Goal: Check status: Check status

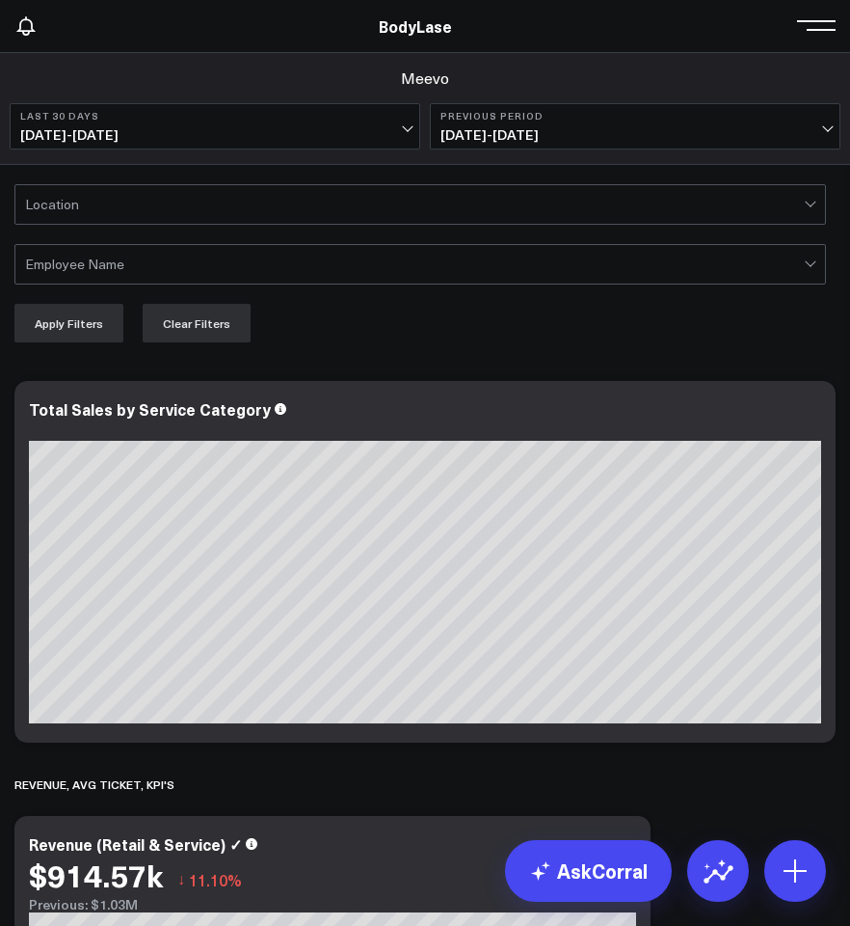
click at [198, 148] on button "Last 30 Days [DATE] - [DATE]" at bounding box center [215, 126] width 411 height 46
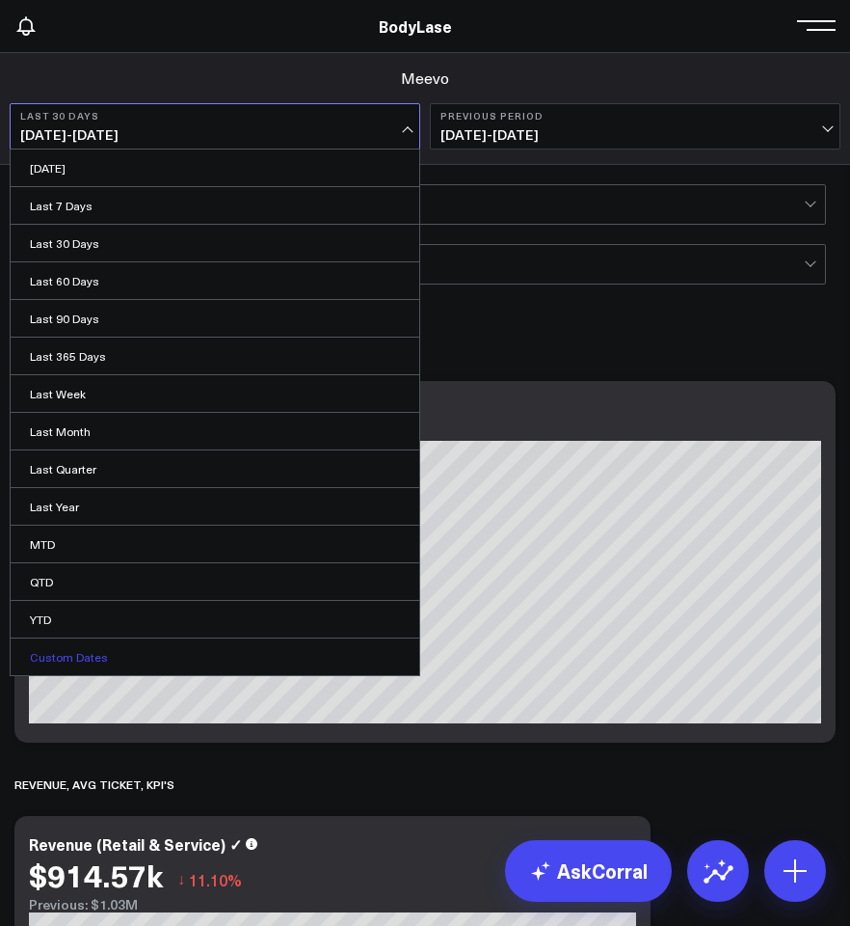
click at [68, 664] on link "Custom Dates" at bounding box center [215, 656] width 409 height 37
select select "8"
select select "2025"
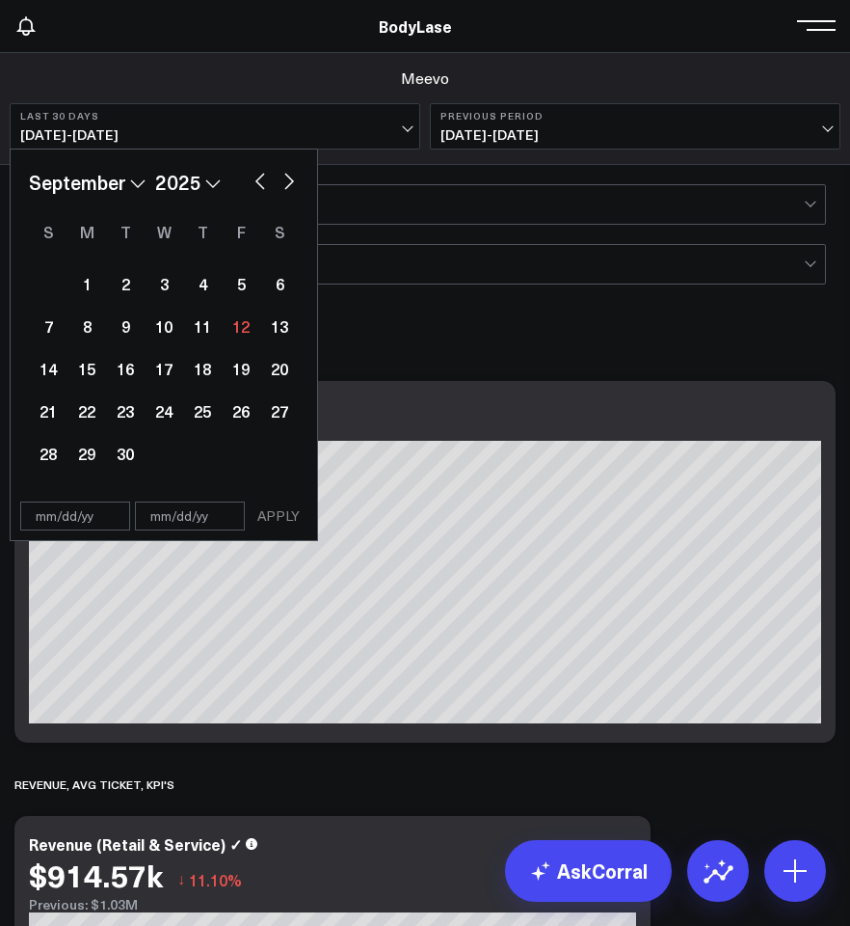
click at [268, 184] on button "button" at bounding box center [260, 179] width 19 height 23
select select "7"
select select "2025"
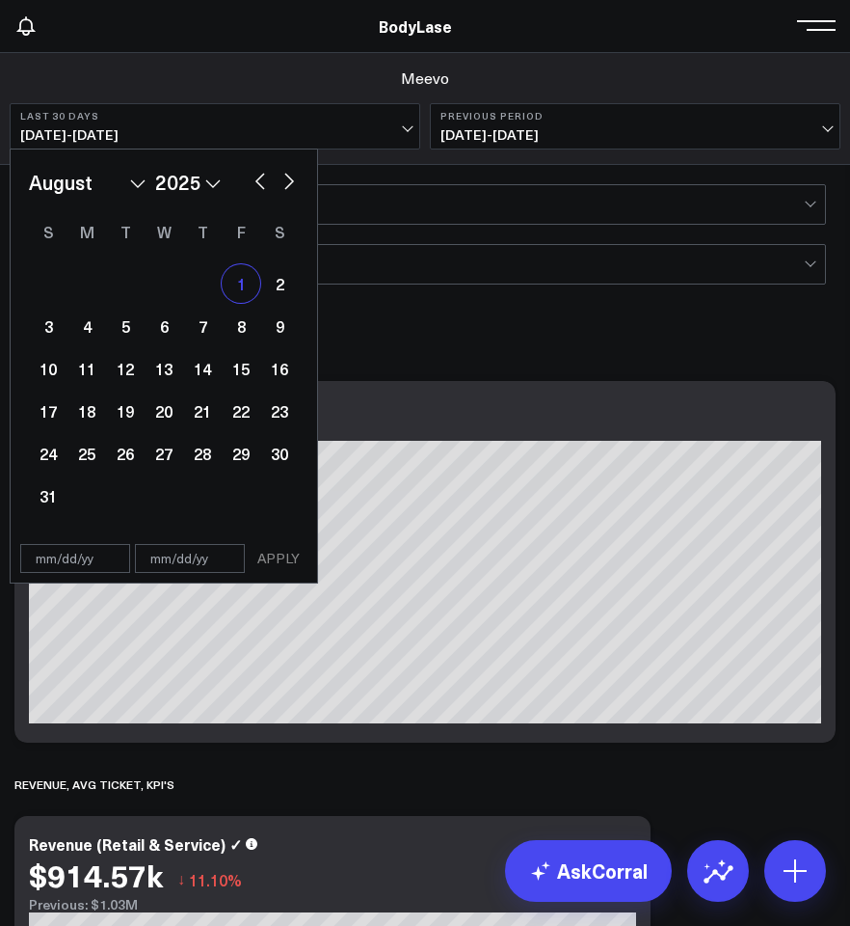
click at [240, 289] on div "1" at bounding box center [241, 283] width 39 height 39
type input "[DATE]"
select select "7"
select select "2025"
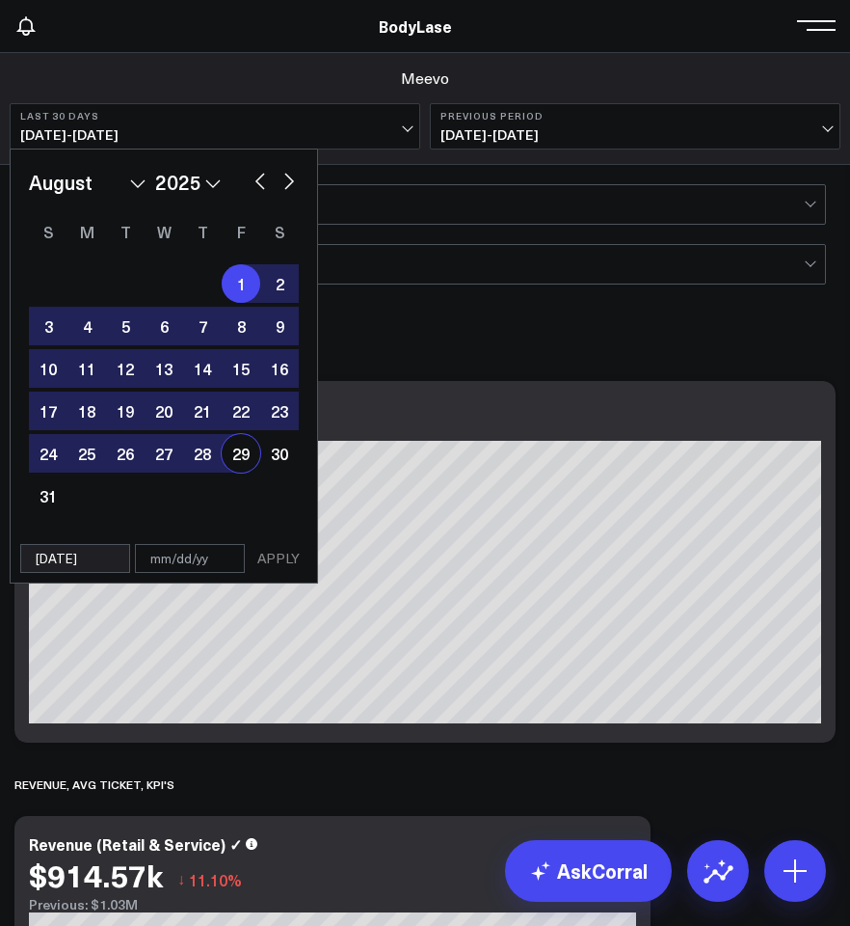
click at [235, 459] on div "29" at bounding box center [241, 453] width 39 height 39
type input "[DATE]"
select select "7"
select select "2025"
click at [235, 459] on div "29" at bounding box center [241, 453] width 39 height 39
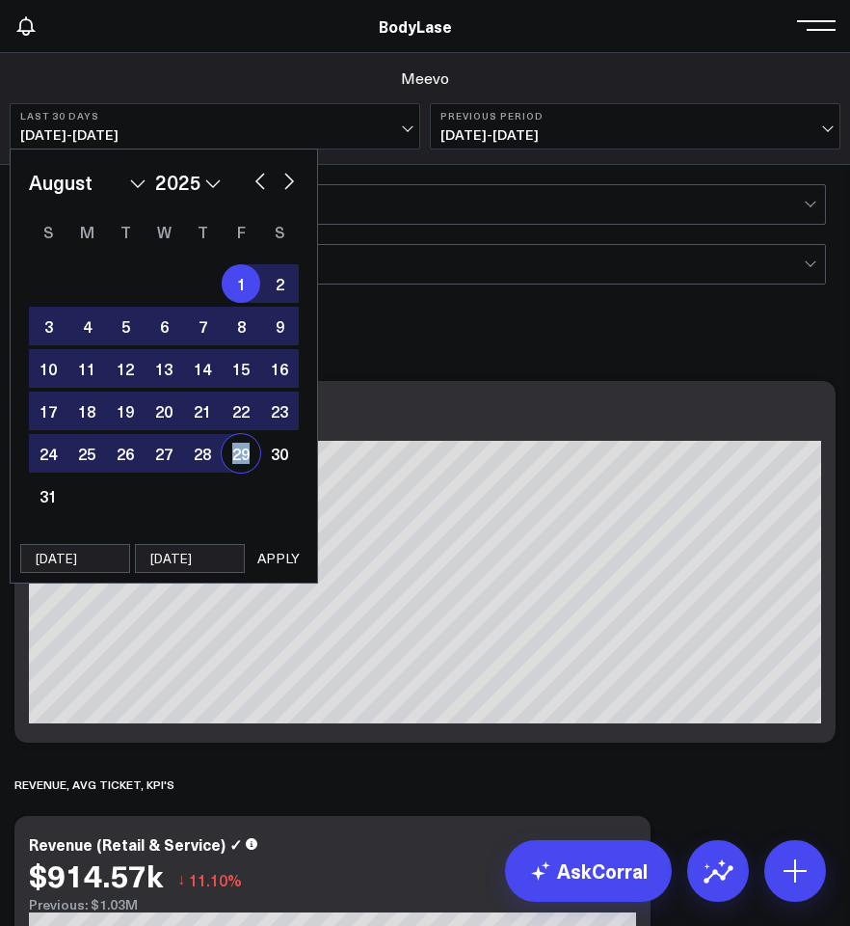
type input "[DATE]"
select select "7"
select select "2025"
click at [243, 277] on div "1" at bounding box center [241, 283] width 39 height 39
type input "[DATE]"
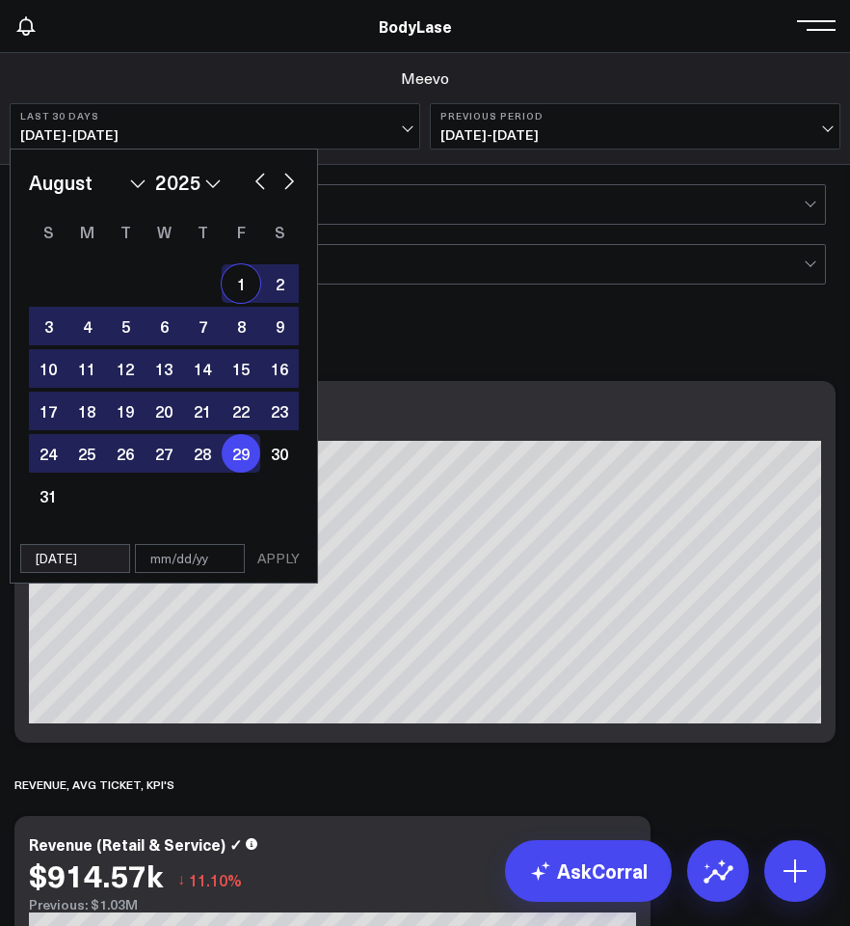
type input "[DATE]"
select select "7"
select select "2025"
click at [332, 67] on div "Meevo Last 30 Days [DATE] - [DATE] January February March April May June July A…" at bounding box center [425, 109] width 850 height 112
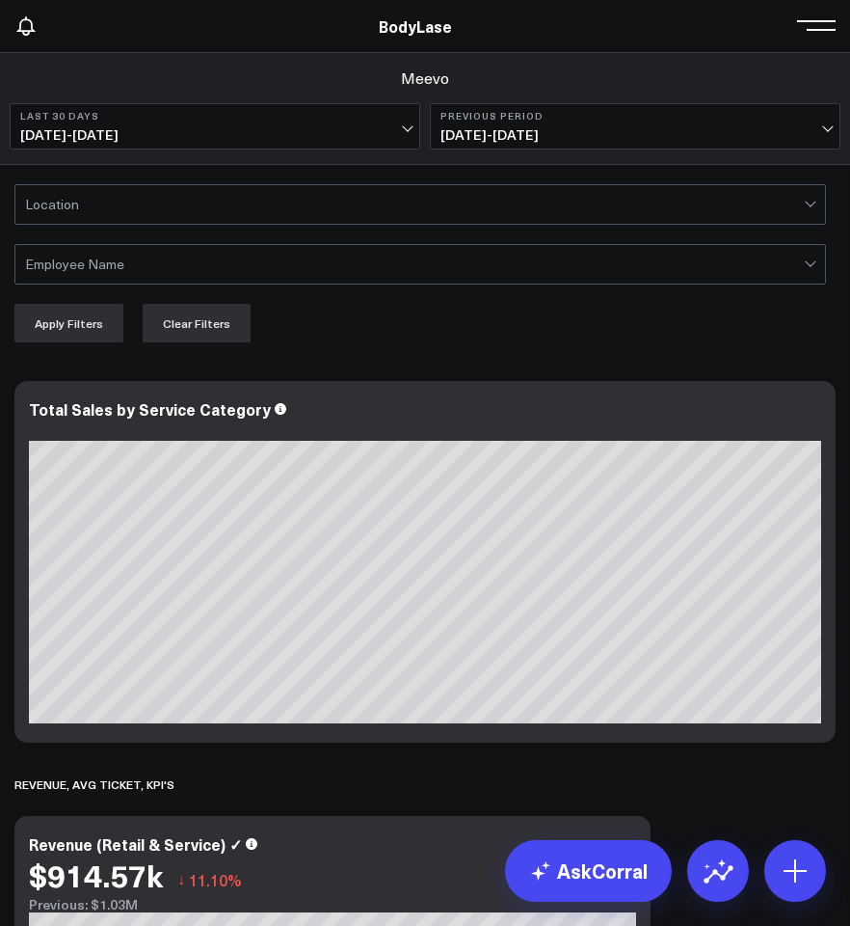
click at [337, 142] on span "[DATE] - [DATE]" at bounding box center [214, 134] width 389 height 15
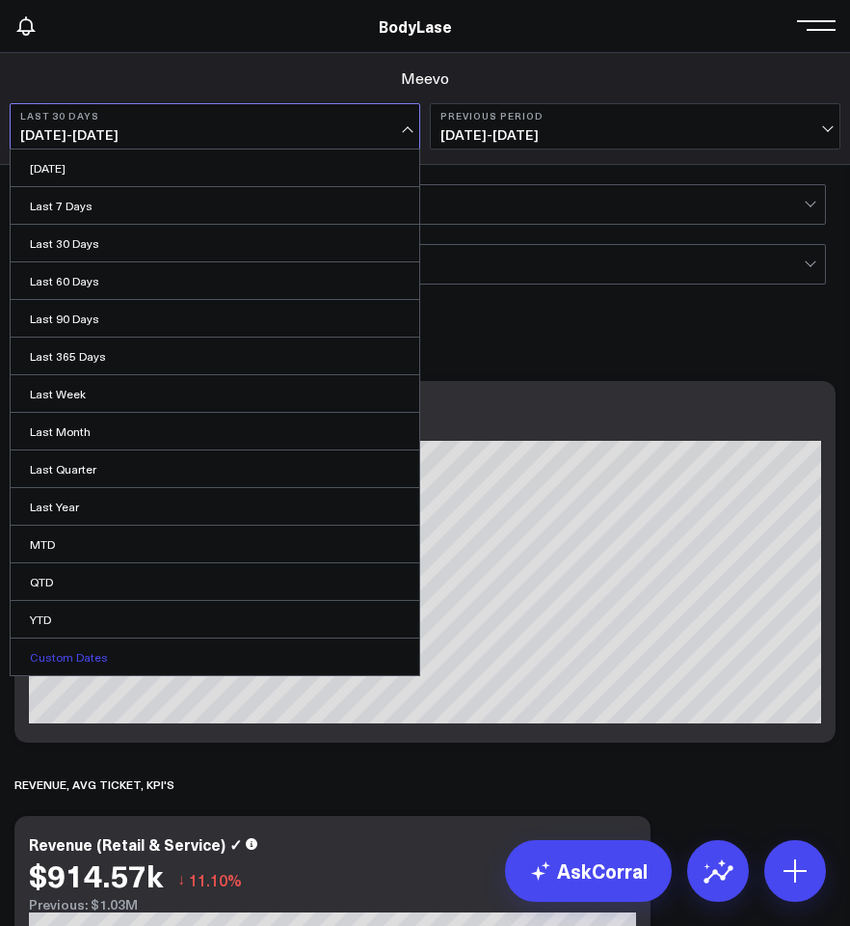
click at [59, 660] on link "Custom Dates" at bounding box center [215, 656] width 409 height 37
select select "8"
select select "2025"
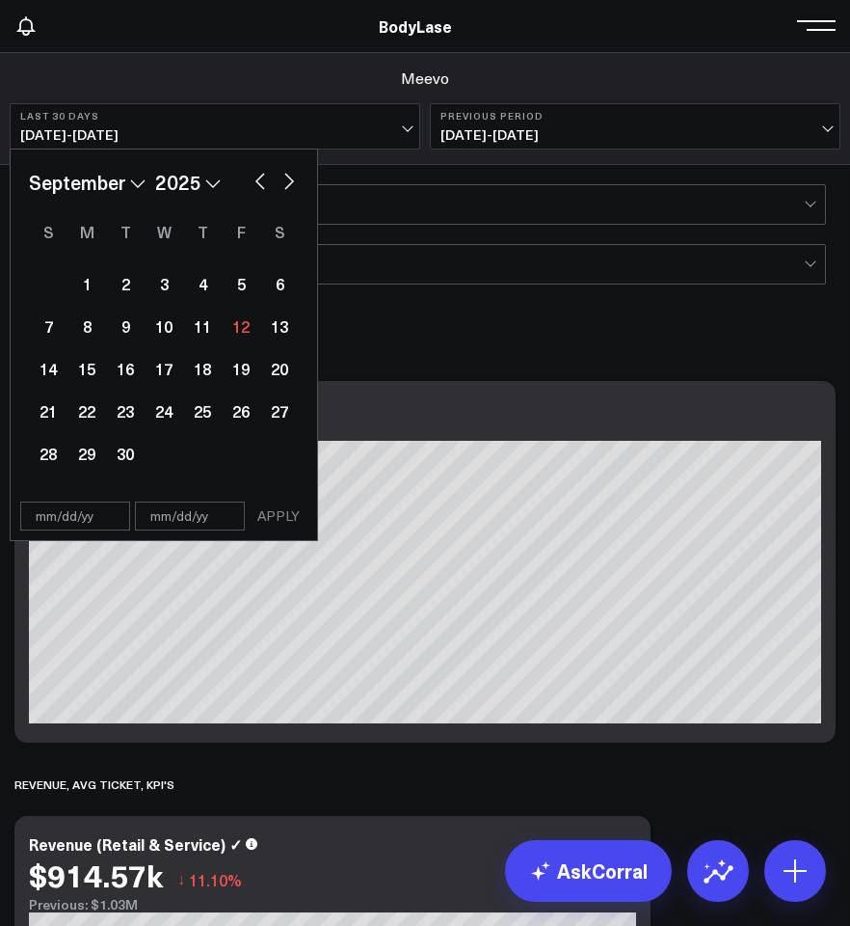
click at [257, 175] on button "button" at bounding box center [260, 179] width 19 height 23
select select "7"
select select "2025"
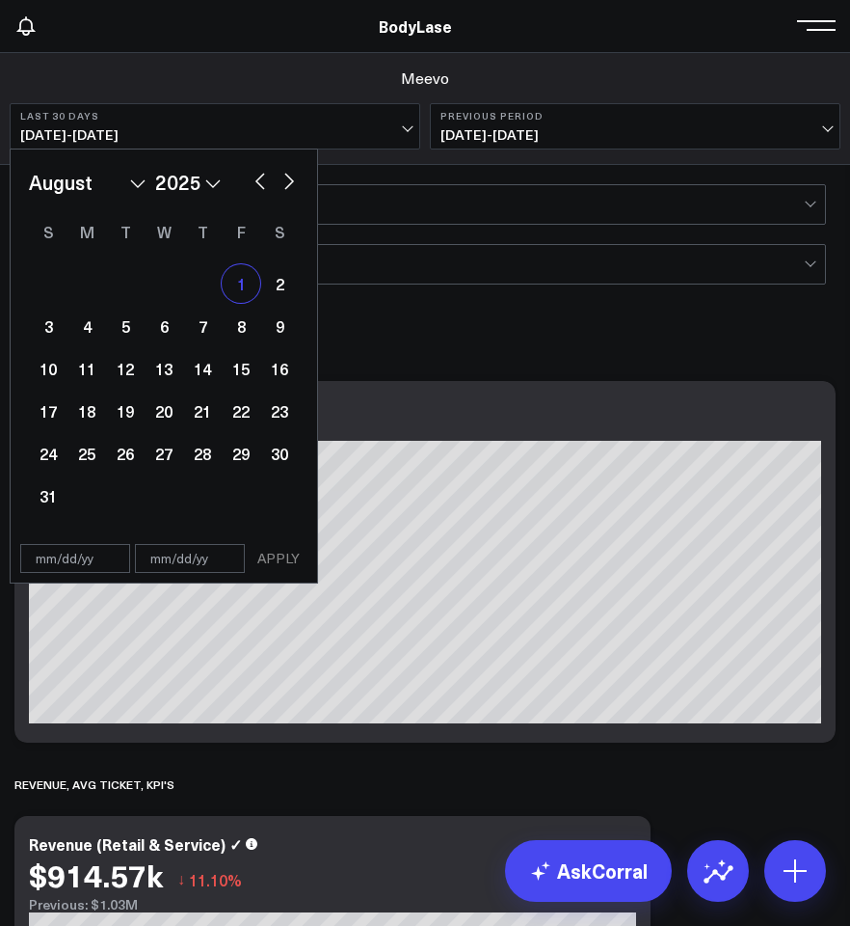
click at [255, 280] on div "1" at bounding box center [241, 283] width 39 height 39
type input "[DATE]"
select select "7"
select select "2025"
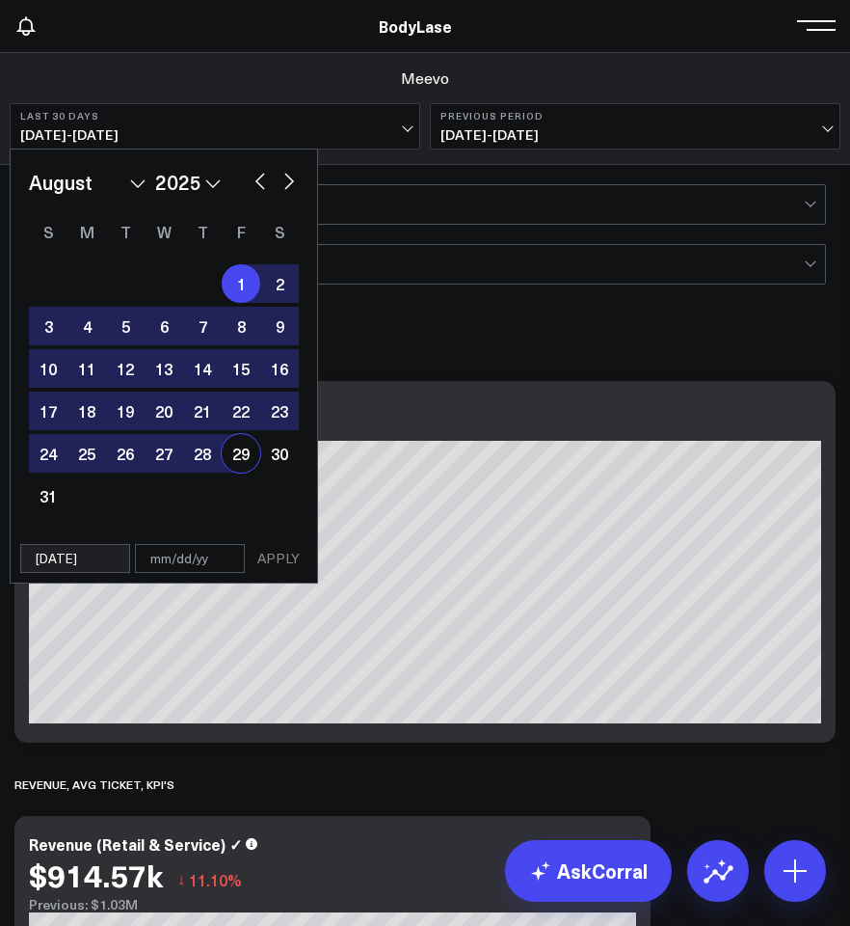
click at [249, 457] on div "29" at bounding box center [241, 453] width 39 height 39
type input "[DATE]"
select select "7"
select select "2025"
click at [604, 115] on b "Previous Period" at bounding box center [635, 116] width 389 height 12
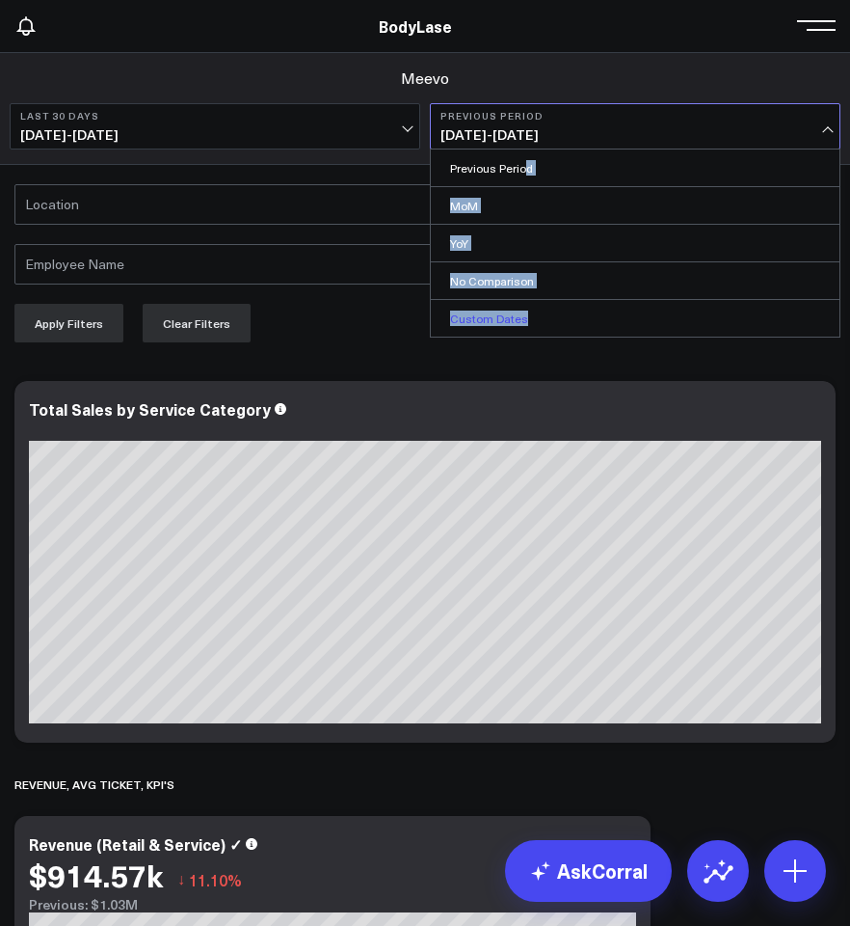
drag, startPoint x: 524, startPoint y: 171, endPoint x: 523, endPoint y: 327, distance: 156.2
click at [523, 327] on ul "Previous Period MoM YoY No Comparison Custom Dates" at bounding box center [635, 242] width 411 height 189
click at [523, 326] on link "Custom Dates" at bounding box center [635, 318] width 409 height 37
select select "8"
select select "2025"
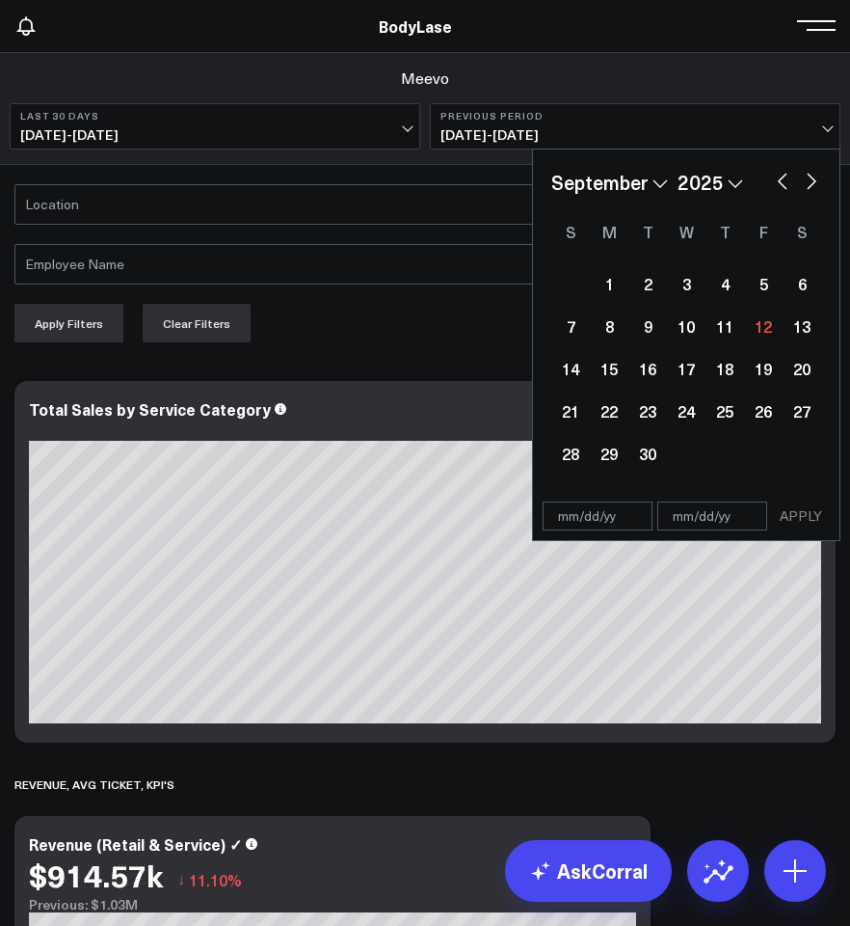
click at [771, 175] on div "January February March April May June July August September October November [D…" at bounding box center [686, 182] width 270 height 29
click at [785, 185] on button "button" at bounding box center [782, 179] width 19 height 23
select select "7"
select select "2025"
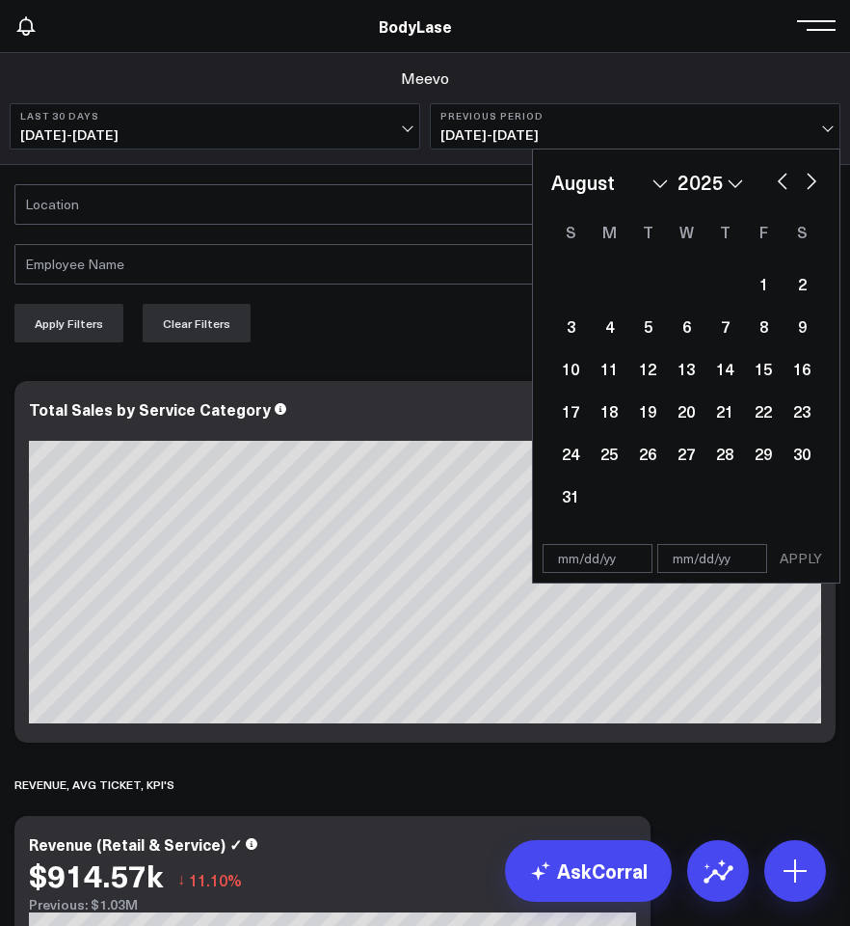
click at [785, 185] on button "button" at bounding box center [782, 179] width 19 height 23
select select "6"
select select "2025"
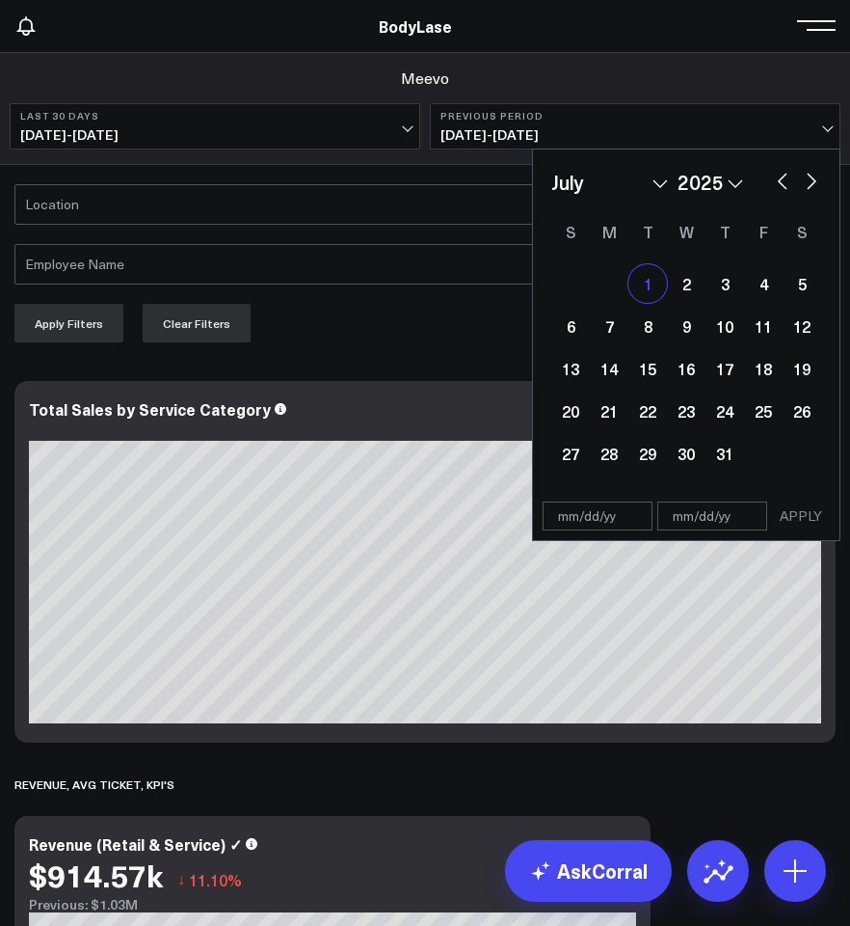
click at [647, 297] on div "1" at bounding box center [648, 283] width 39 height 39
type input "[DATE]"
select select "6"
select select "2025"
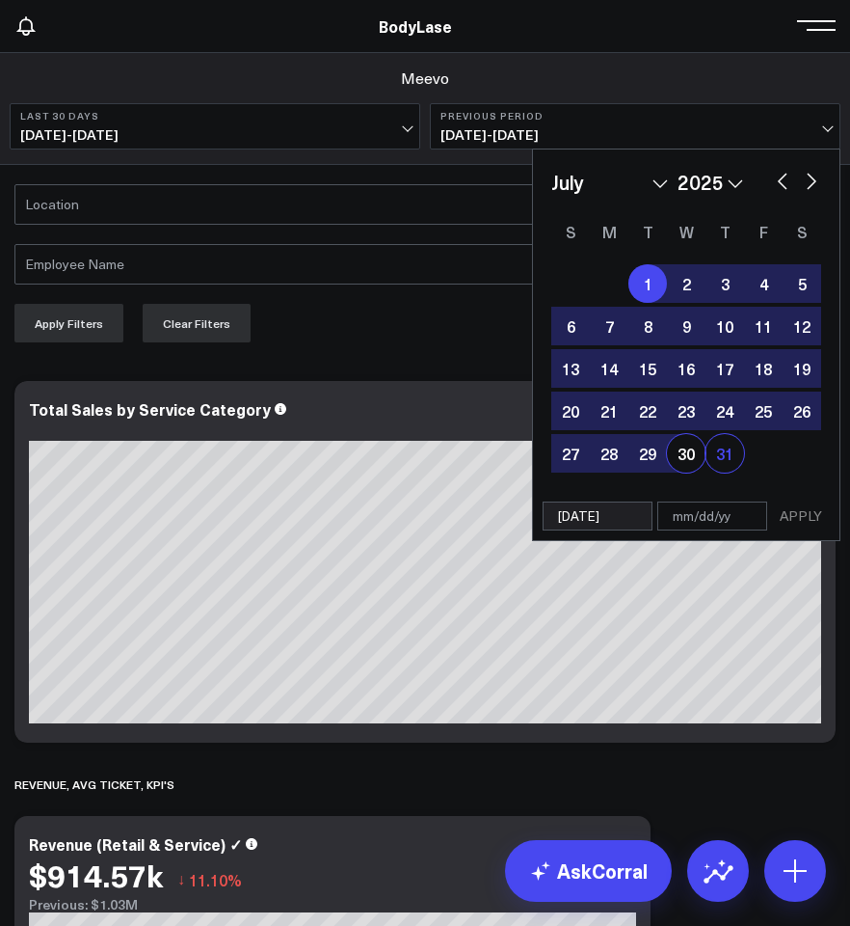
click at [713, 461] on div "31" at bounding box center [725, 453] width 39 height 39
type input "[DATE]"
select select "6"
select select "2025"
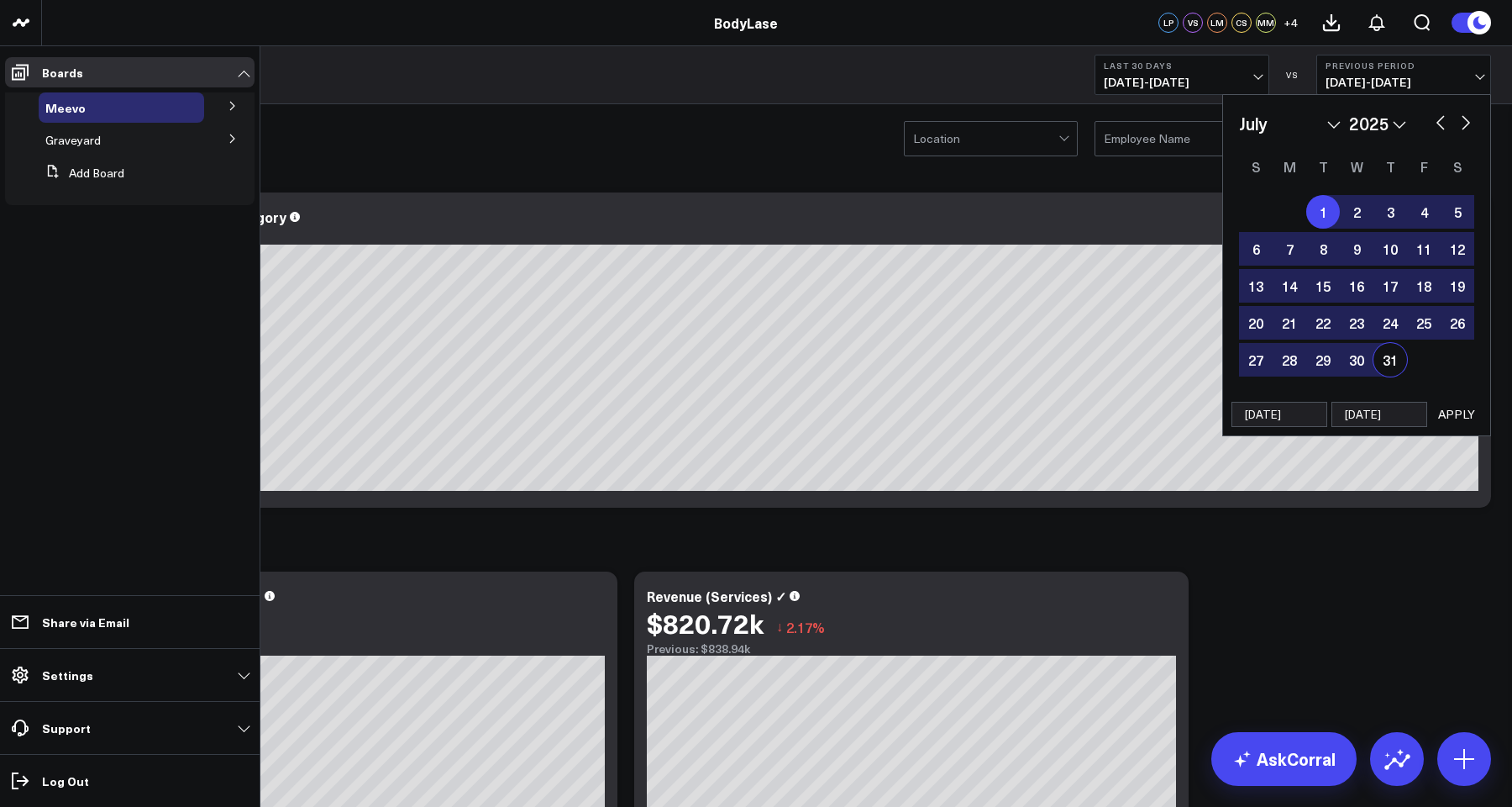
click at [231, 102] on icon at bounding box center [233, 106] width 10 height 10
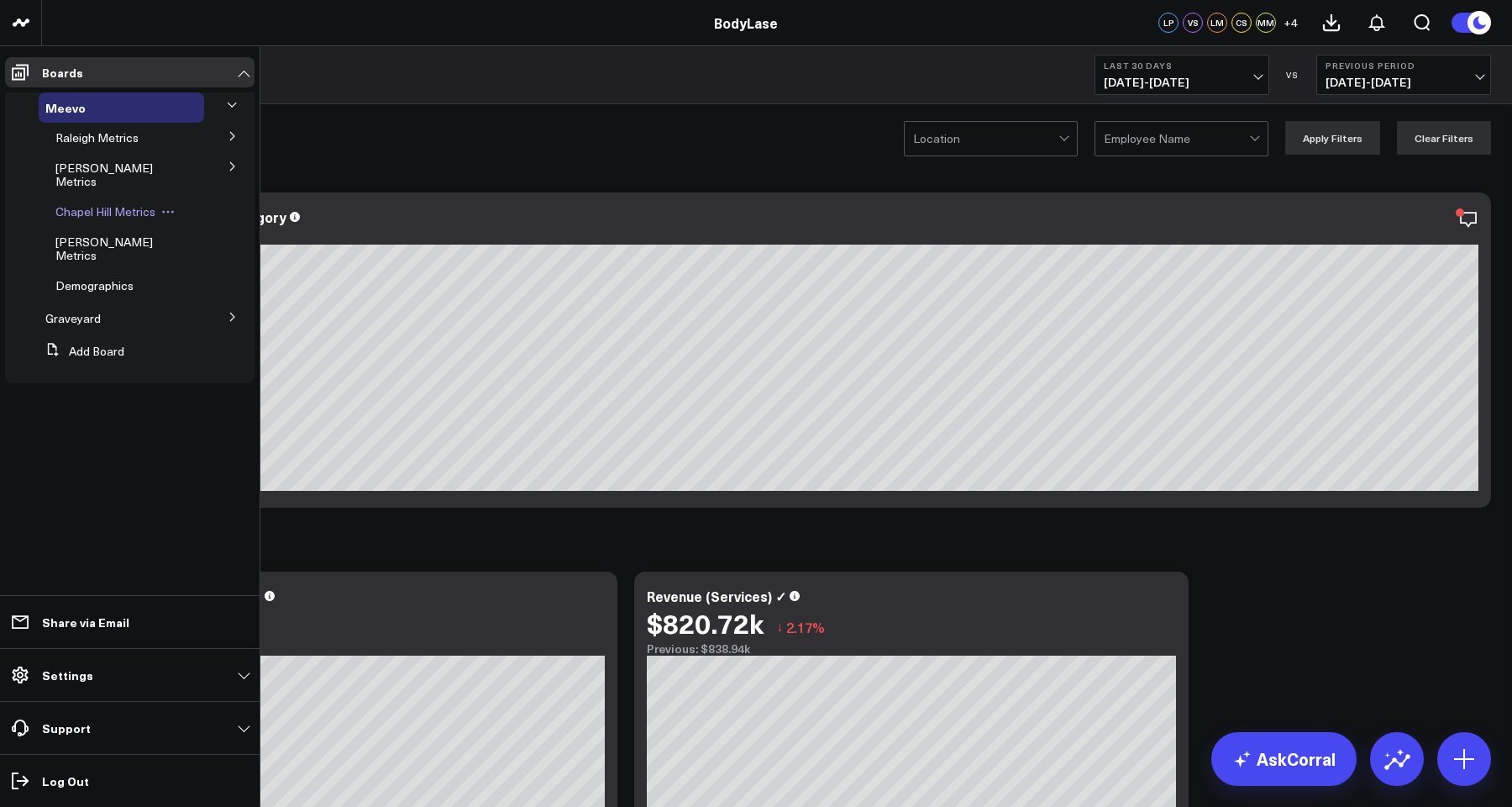
click at [109, 203] on span "Chapel Hill Metrics" at bounding box center [105, 211] width 100 height 16
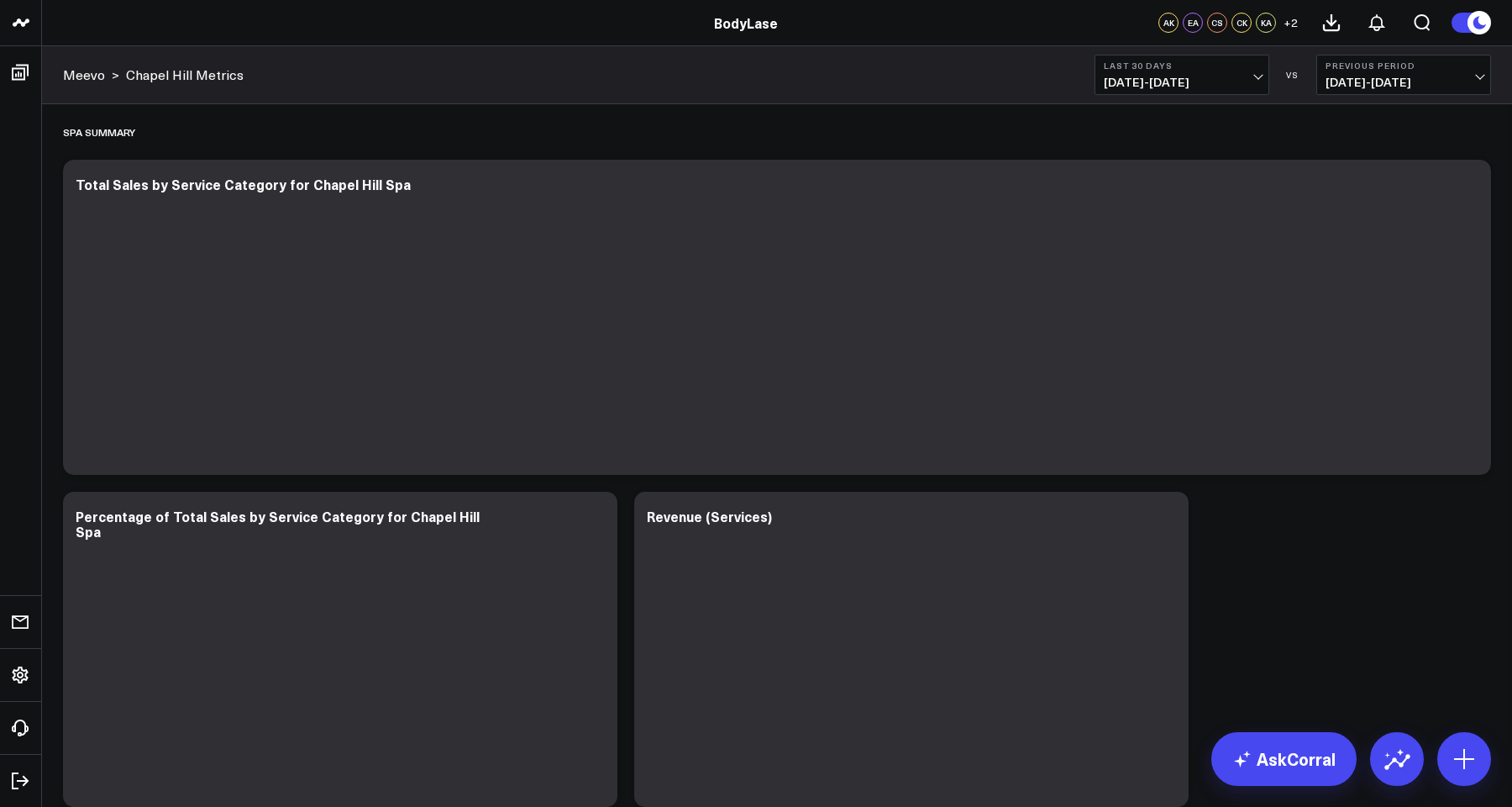
click at [740, 92] on button "Last 30 Days [DATE] - [DATE]" at bounding box center [1182, 75] width 175 height 40
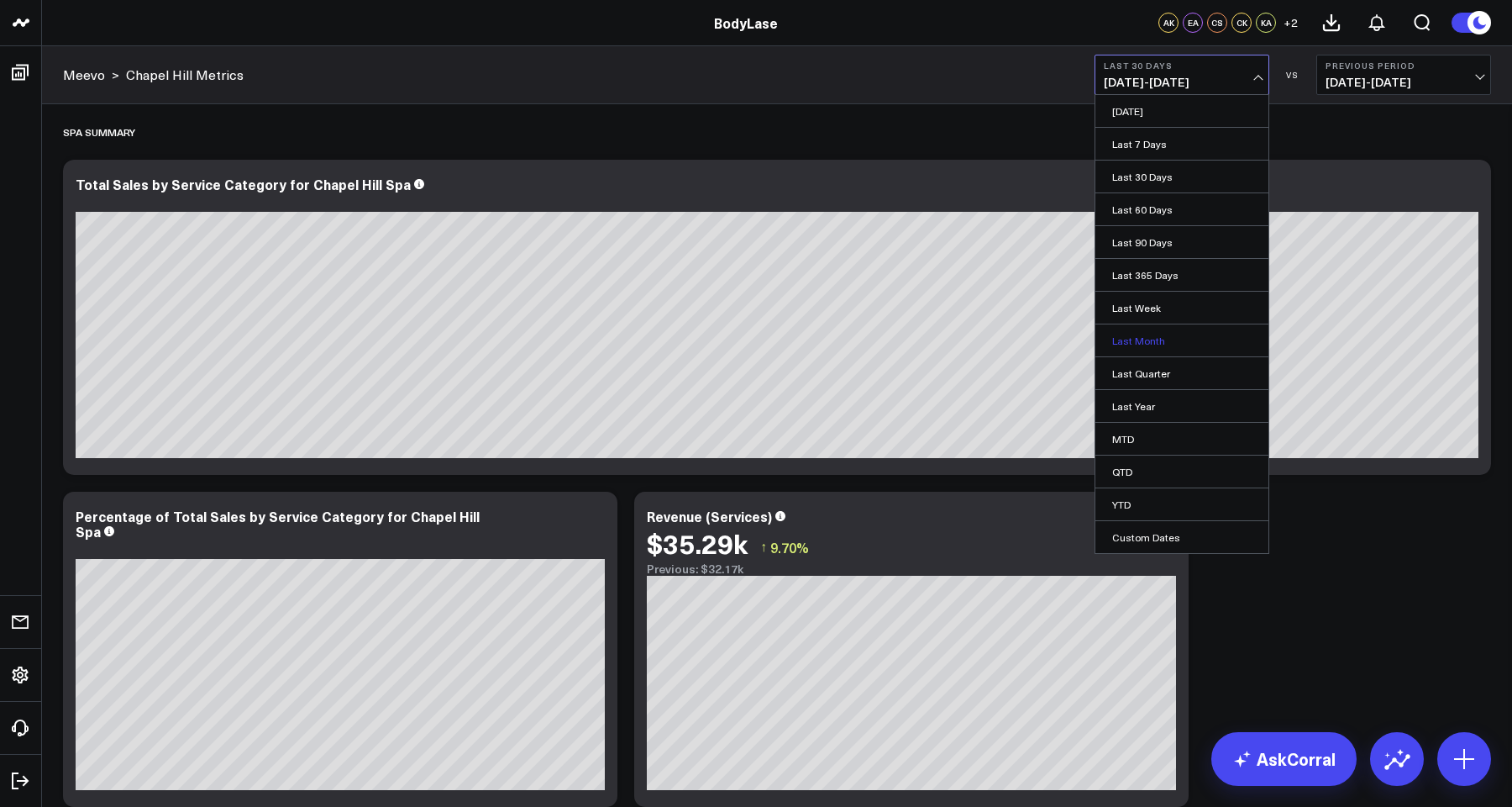
click at [740, 341] on link "Last Month" at bounding box center [1182, 340] width 173 height 32
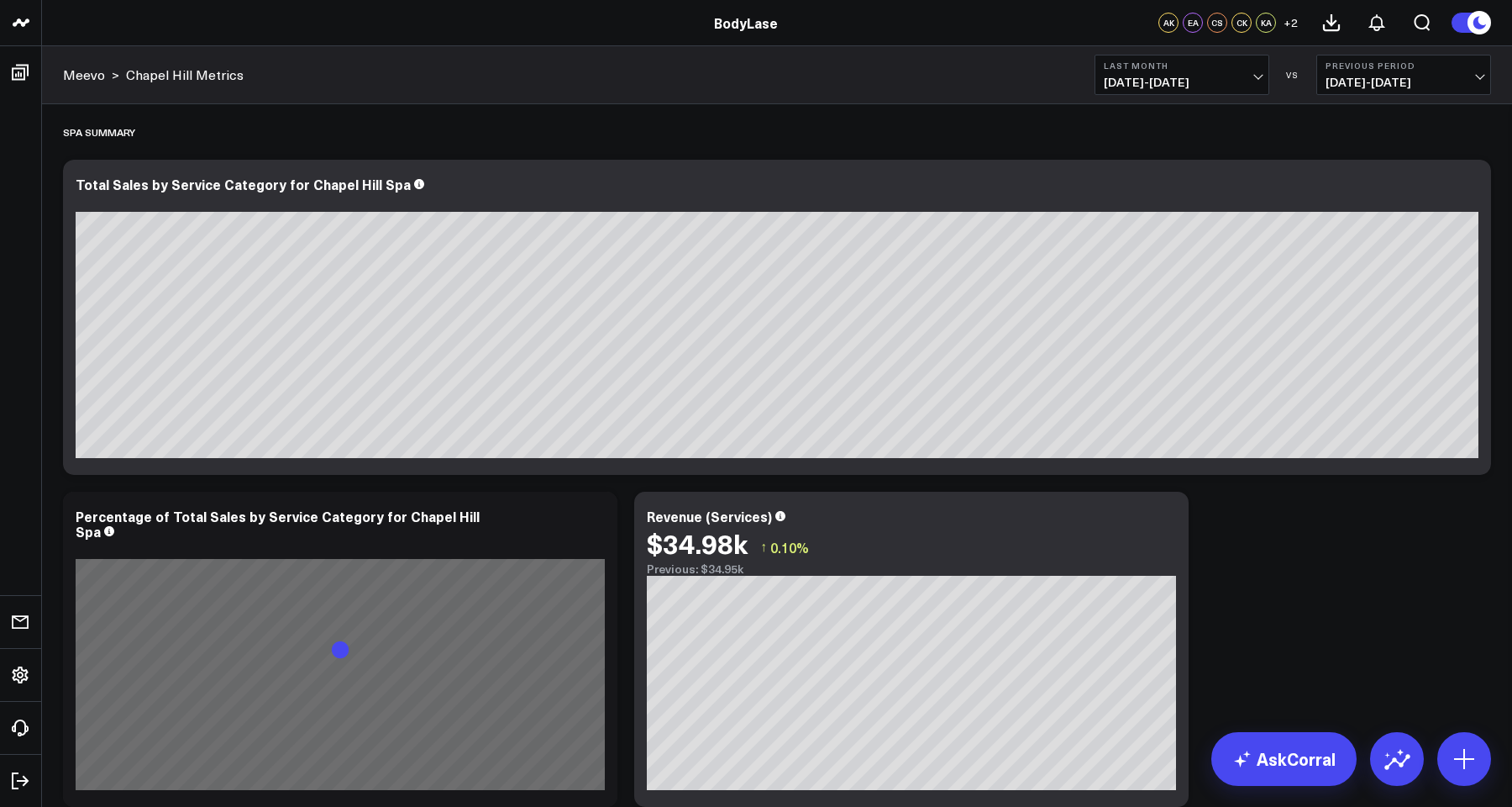
click at [740, 81] on span "[DATE] - [DATE]" at bounding box center [1403, 82] width 156 height 13
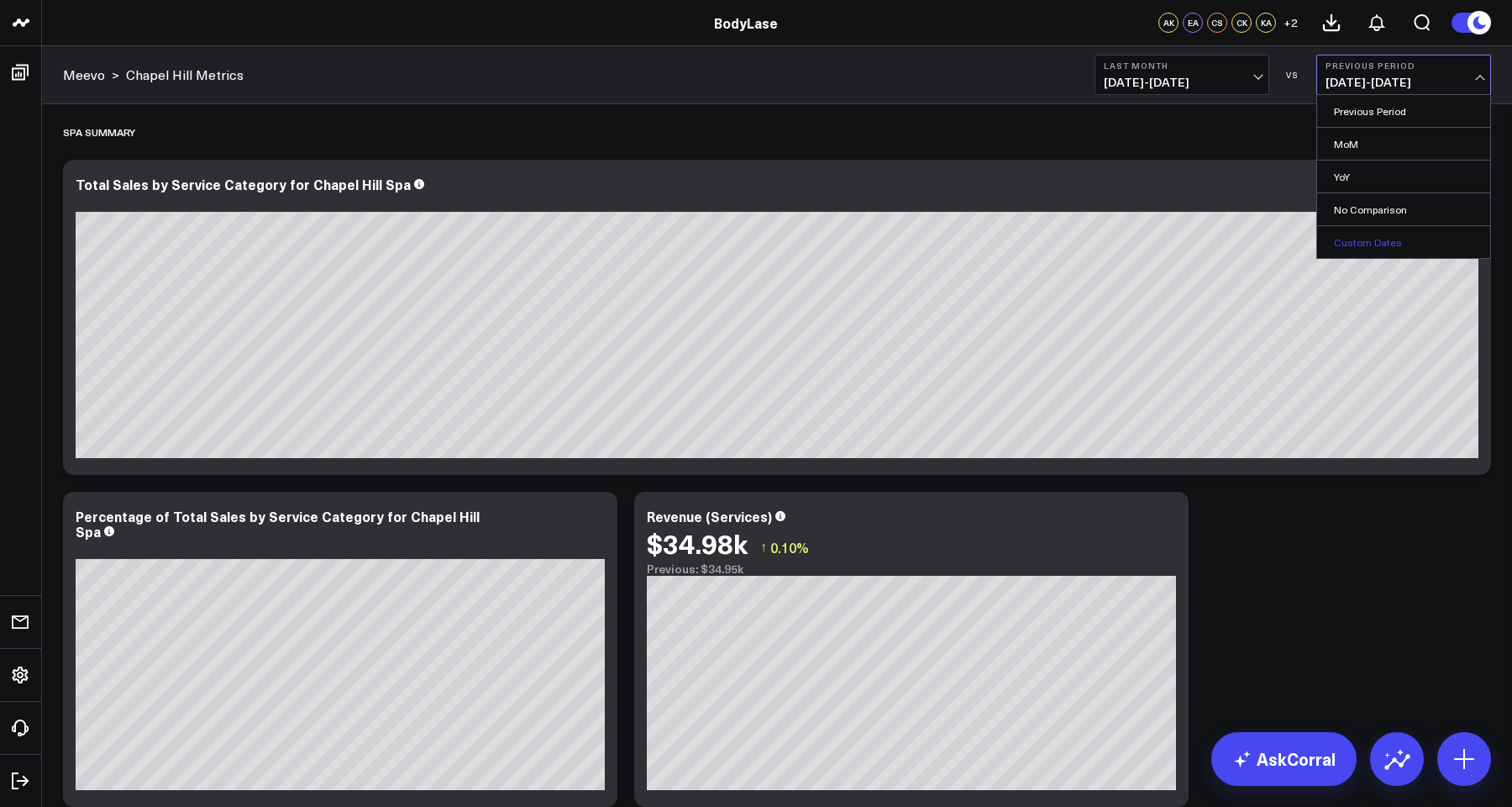
click at [740, 248] on link "Custom Dates" at bounding box center [1404, 241] width 173 height 32
select select "8"
select select "2025"
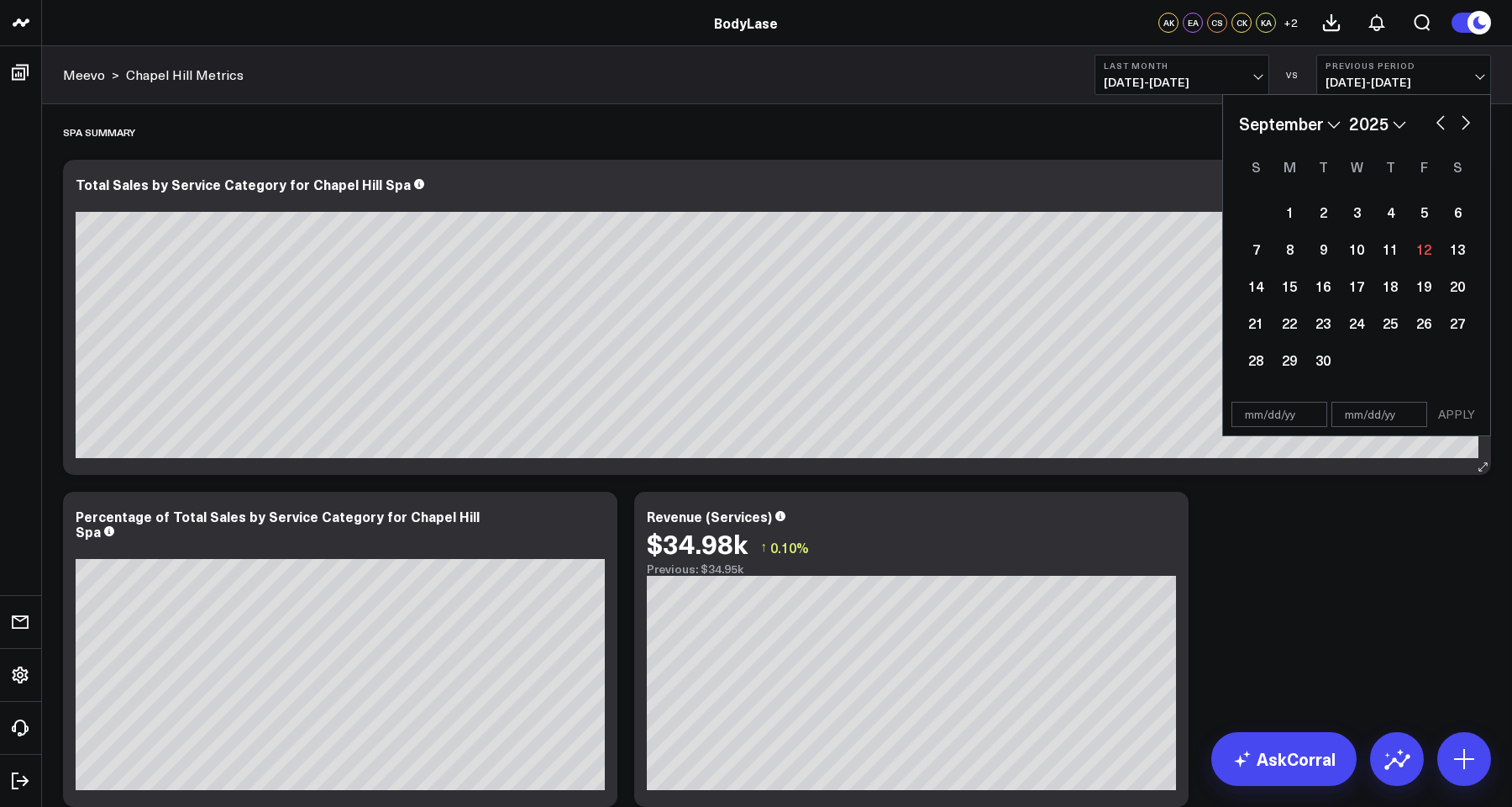
click at [740, 159] on div "Total Sales by Service Category for Chapel Hill Spa" at bounding box center [776, 317] width 1428 height 315
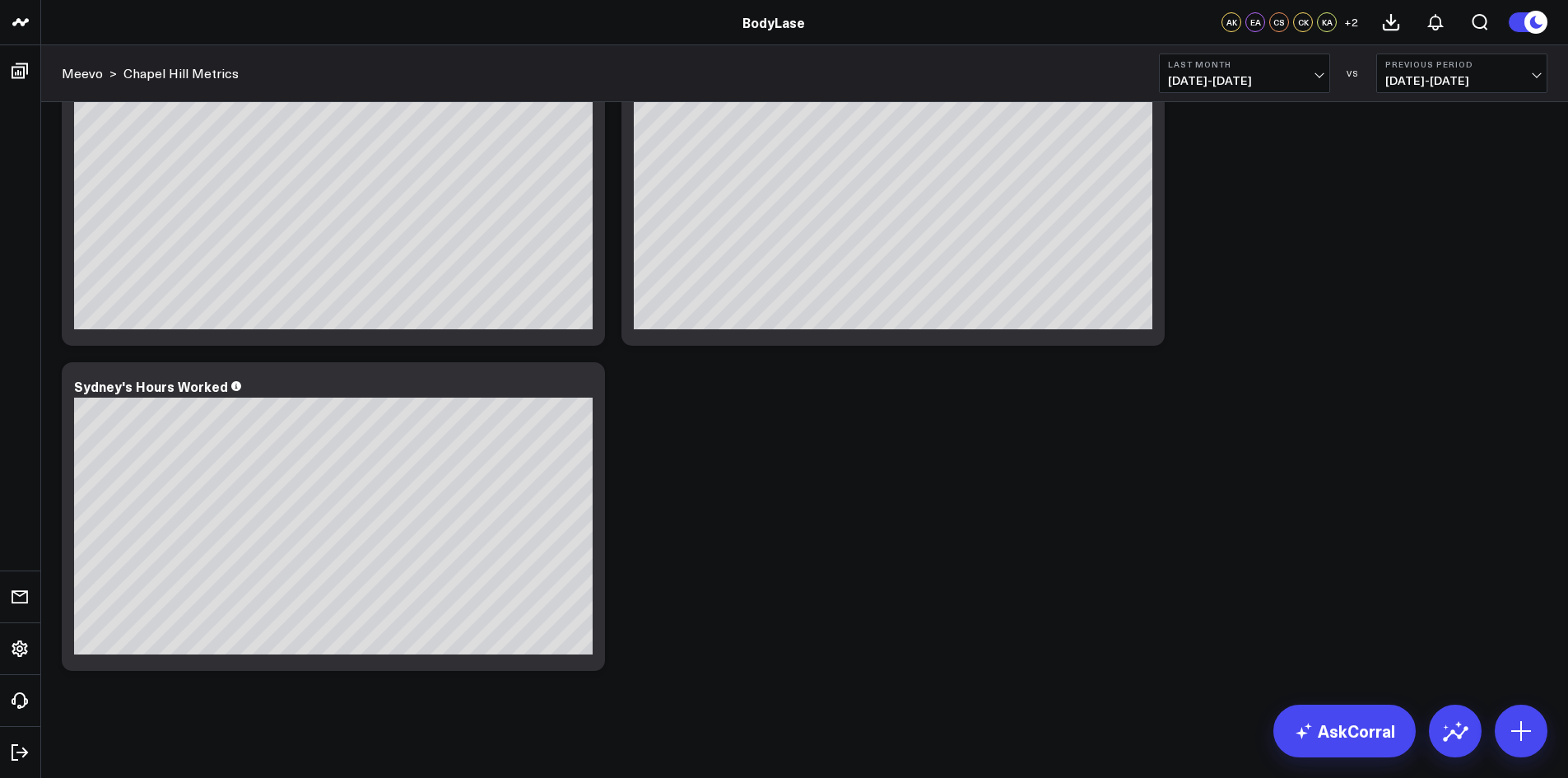
scroll to position [6189, 0]
